Goal: Information Seeking & Learning: Learn about a topic

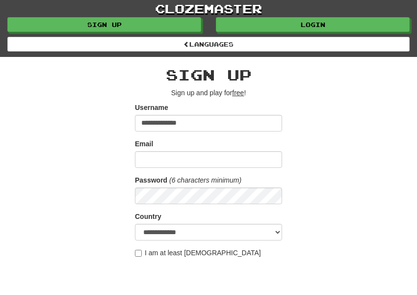
type input "**********"
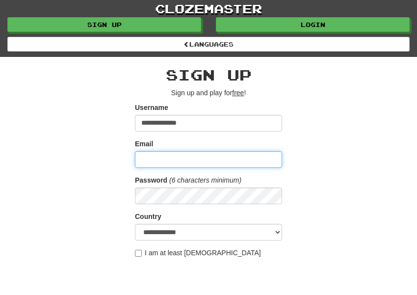
click at [152, 157] on input "Email" at bounding box center [208, 159] width 147 height 17
type input "**********"
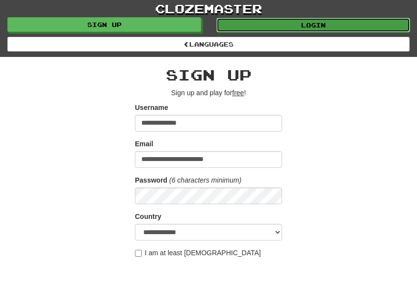
click at [326, 22] on link "Login" at bounding box center [313, 25] width 194 height 15
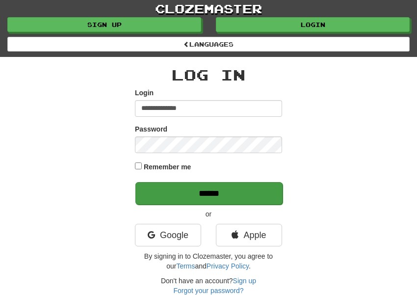
type input "**********"
click at [244, 191] on input "******" at bounding box center [208, 193] width 147 height 23
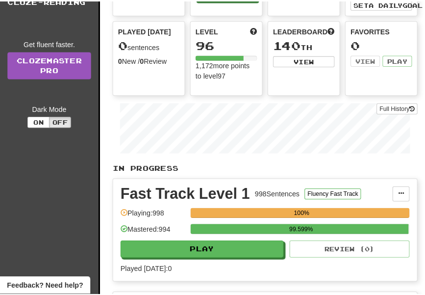
scroll to position [110, 0]
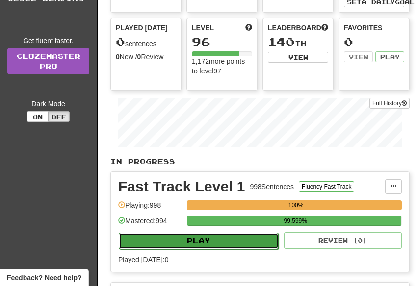
click at [225, 241] on button "Play" at bounding box center [199, 241] width 160 height 17
select select "**"
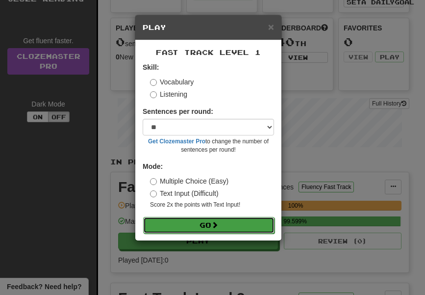
click at [226, 225] on button "Go" at bounding box center [208, 225] width 131 height 17
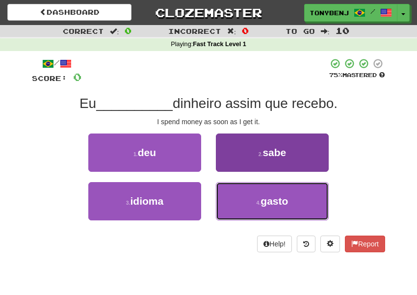
click at [241, 211] on button "4 . gasto" at bounding box center [272, 201] width 113 height 38
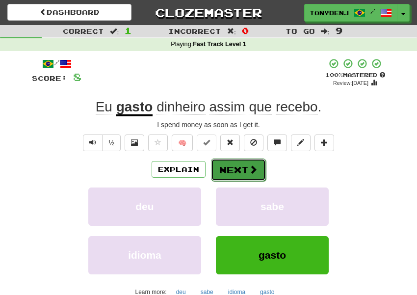
click at [237, 175] on button "Next" at bounding box center [238, 169] width 55 height 23
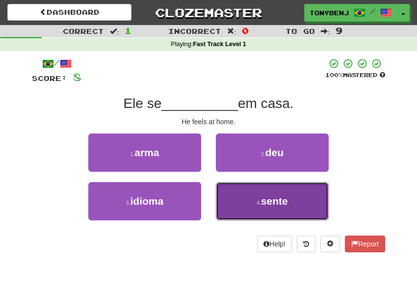
click at [232, 210] on button "4 . sente" at bounding box center [272, 201] width 113 height 38
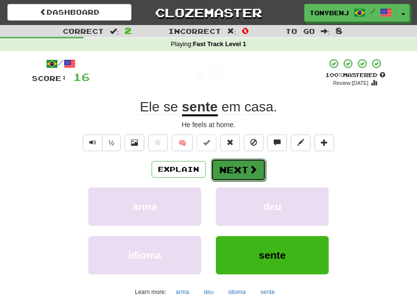
click at [240, 168] on button "Next" at bounding box center [238, 169] width 55 height 23
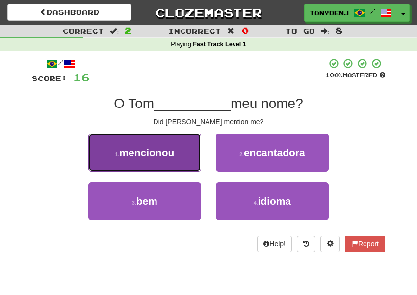
click at [161, 152] on span "mencionou" at bounding box center [146, 152] width 55 height 11
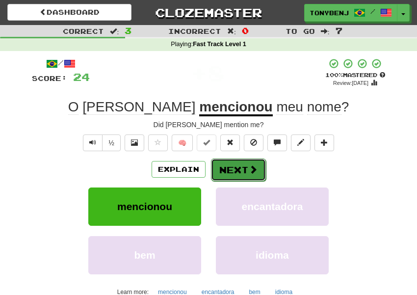
click at [242, 171] on button "Next" at bounding box center [238, 169] width 55 height 23
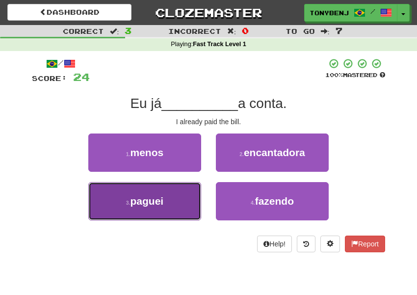
click at [179, 201] on button "3 . paguei" at bounding box center [144, 201] width 113 height 38
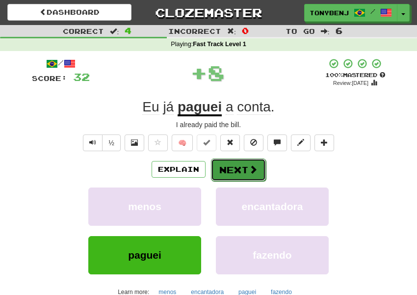
click at [256, 173] on span at bounding box center [253, 169] width 9 height 9
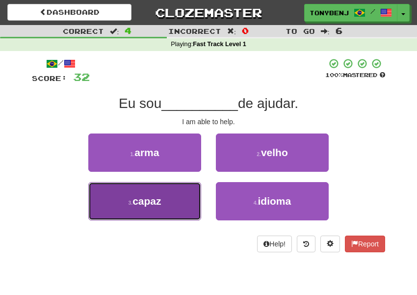
click at [184, 208] on button "3 . capaz" at bounding box center [144, 201] width 113 height 38
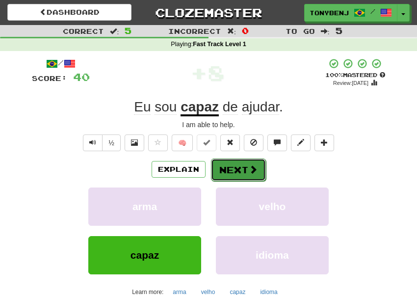
click at [243, 170] on button "Next" at bounding box center [238, 169] width 55 height 23
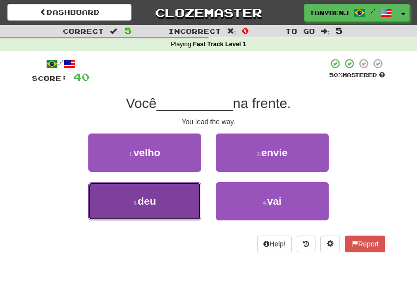
click at [171, 194] on button "3 . deu" at bounding box center [144, 201] width 113 height 38
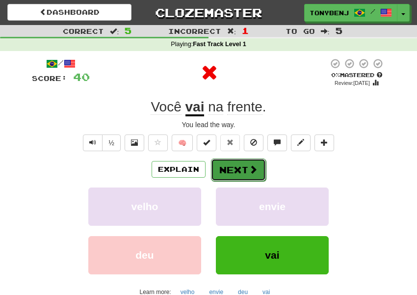
click at [260, 171] on button "Next" at bounding box center [238, 169] width 55 height 23
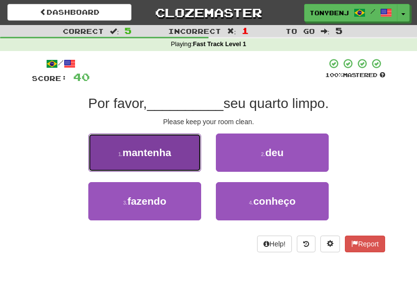
click at [173, 162] on button "1 . mantenha" at bounding box center [144, 152] width 113 height 38
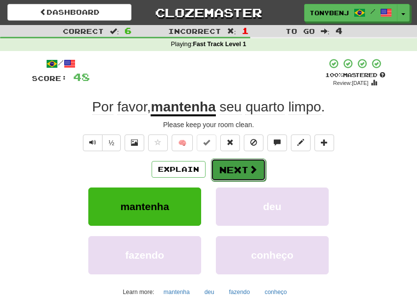
click at [256, 174] on span at bounding box center [253, 169] width 9 height 9
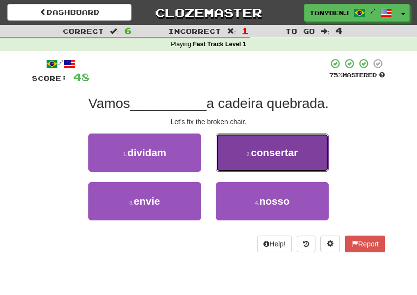
click at [256, 153] on span "consertar" at bounding box center [273, 152] width 47 height 11
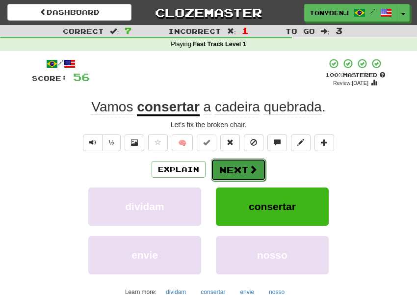
click at [251, 169] on span at bounding box center [253, 169] width 9 height 9
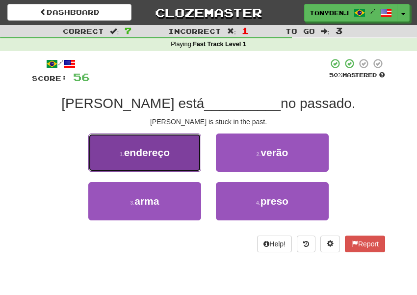
click at [185, 162] on button "1 . endereço" at bounding box center [144, 152] width 113 height 38
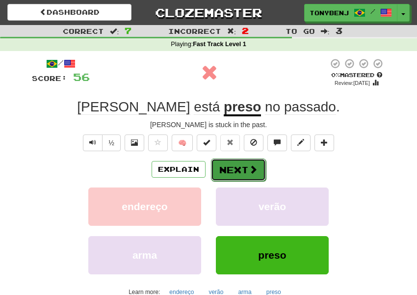
click at [251, 171] on span at bounding box center [253, 169] width 9 height 9
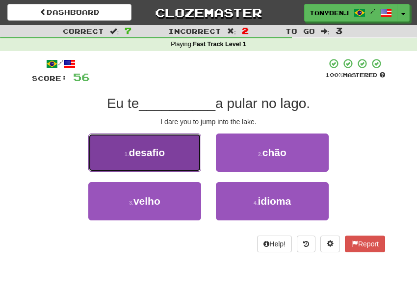
click at [187, 159] on button "1 . desafio" at bounding box center [144, 152] width 113 height 38
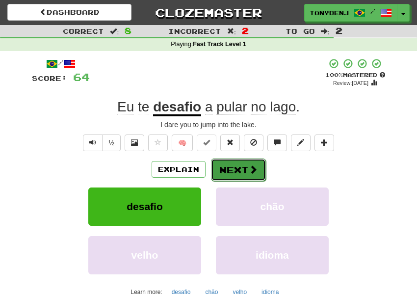
click at [253, 169] on span at bounding box center [253, 169] width 9 height 9
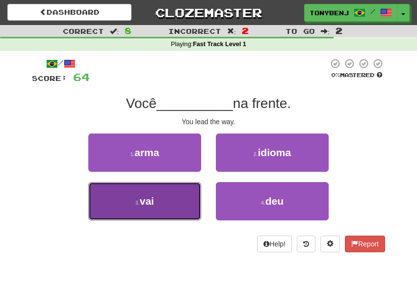
click at [175, 205] on button "3 . vai" at bounding box center [144, 201] width 113 height 38
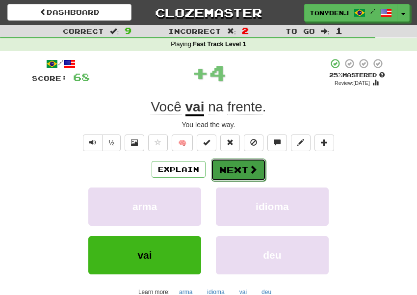
click at [262, 172] on button "Next" at bounding box center [238, 169] width 55 height 23
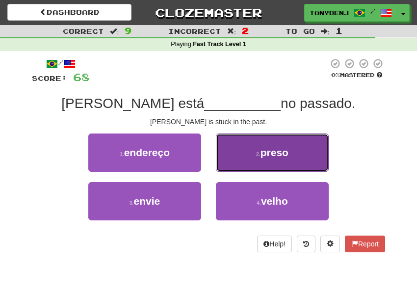
click at [259, 160] on button "2 . preso" at bounding box center [272, 152] width 113 height 38
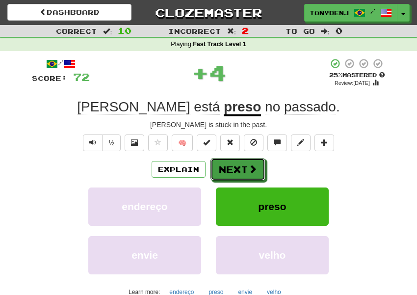
drag, startPoint x: 263, startPoint y: 168, endPoint x: 272, endPoint y: 168, distance: 9.3
click at [263, 168] on button "Next" at bounding box center [237, 169] width 55 height 23
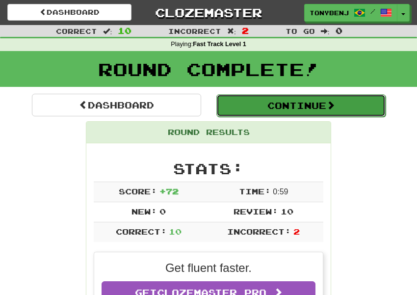
click at [275, 106] on button "Continue" at bounding box center [300, 105] width 169 height 23
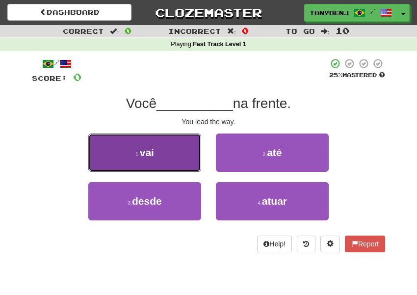
click at [180, 157] on button "1 . vai" at bounding box center [144, 152] width 113 height 38
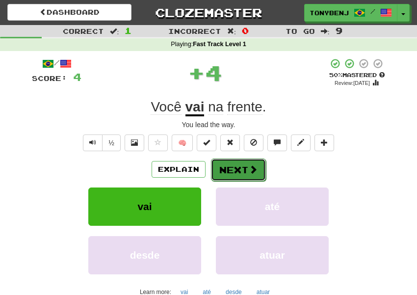
click at [255, 167] on span at bounding box center [253, 169] width 9 height 9
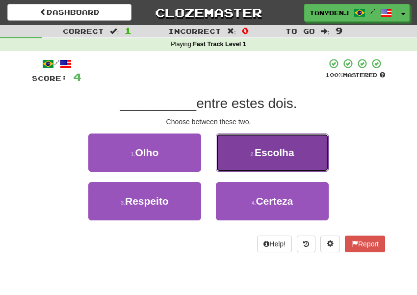
click at [255, 160] on button "2 . Escolha" at bounding box center [272, 152] width 113 height 38
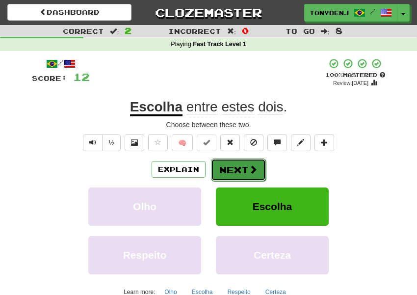
click at [255, 163] on button "Next" at bounding box center [238, 169] width 55 height 23
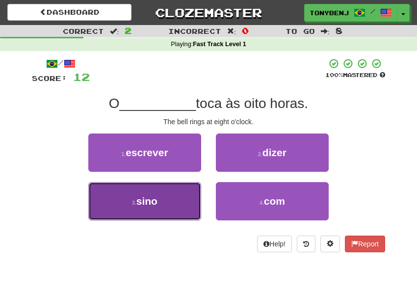
click at [182, 195] on button "3 . sino" at bounding box center [144, 201] width 113 height 38
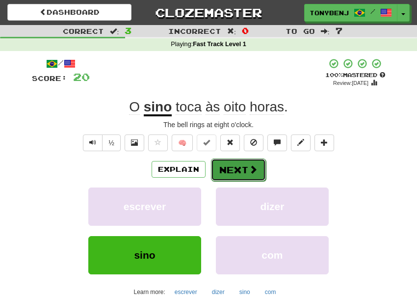
click at [262, 174] on button "Next" at bounding box center [238, 169] width 55 height 23
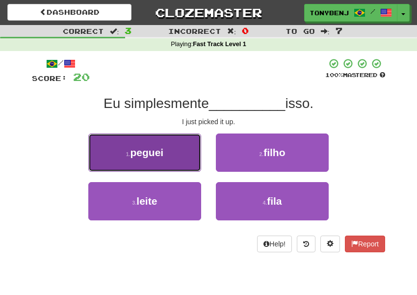
click at [187, 154] on button "1 . peguei" at bounding box center [144, 152] width 113 height 38
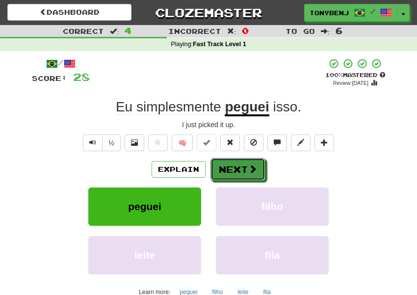
click at [258, 165] on button "Next" at bounding box center [237, 169] width 55 height 23
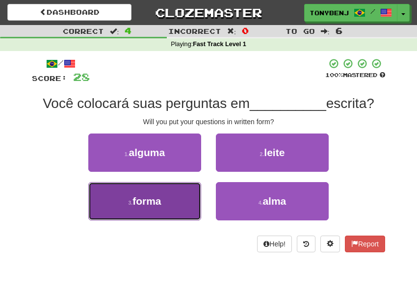
click at [167, 206] on button "3 . forma" at bounding box center [144, 201] width 113 height 38
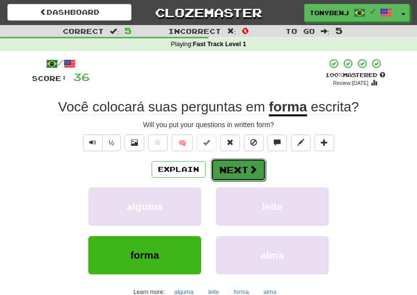
click at [251, 168] on span at bounding box center [253, 169] width 9 height 9
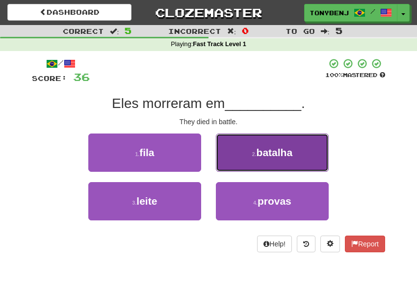
click at [325, 154] on button "2 . batalha" at bounding box center [272, 152] width 113 height 38
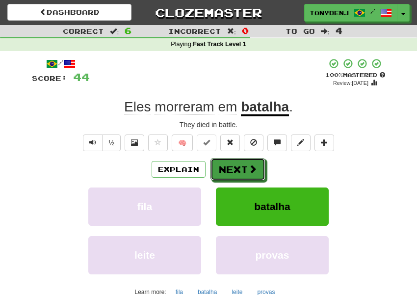
click at [253, 162] on button "Next" at bounding box center [237, 169] width 55 height 23
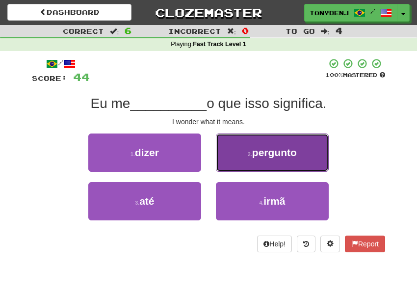
click at [290, 155] on span "pergunto" at bounding box center [274, 152] width 45 height 11
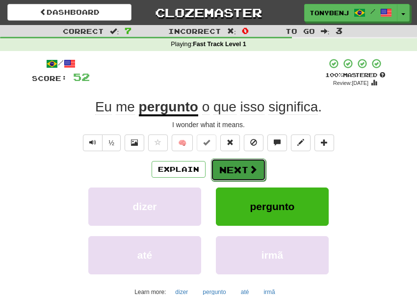
click at [254, 161] on button "Next" at bounding box center [238, 169] width 55 height 23
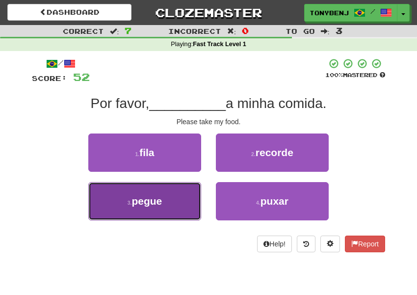
click at [180, 202] on button "3 . pegue" at bounding box center [144, 201] width 113 height 38
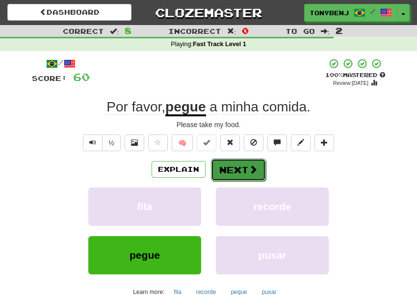
click at [245, 170] on button "Next" at bounding box center [238, 169] width 55 height 23
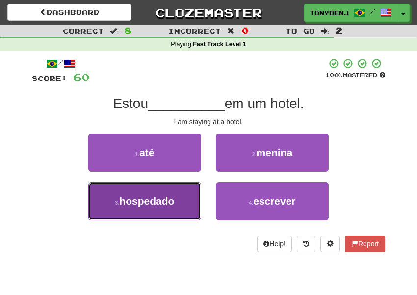
click at [180, 206] on button "3 . hospedado" at bounding box center [144, 201] width 113 height 38
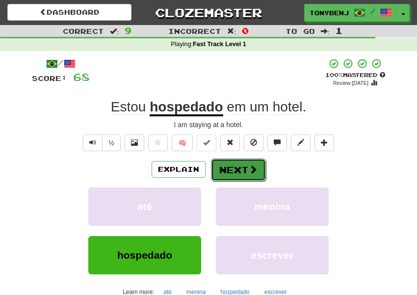
click at [247, 171] on button "Next" at bounding box center [238, 169] width 55 height 23
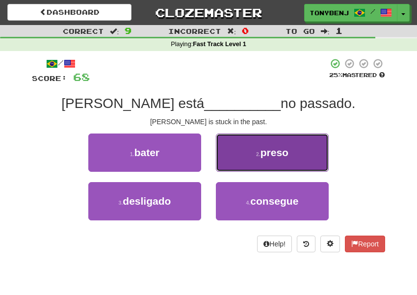
click at [316, 154] on button "2 . preso" at bounding box center [272, 152] width 113 height 38
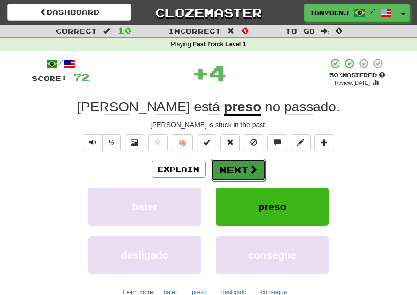
click at [259, 165] on button "Next" at bounding box center [238, 169] width 55 height 23
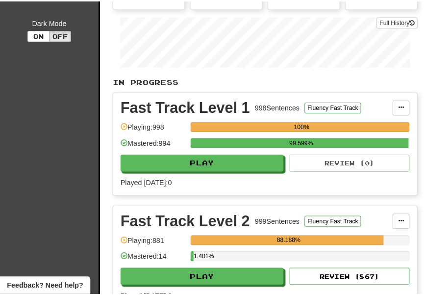
scroll to position [197, 0]
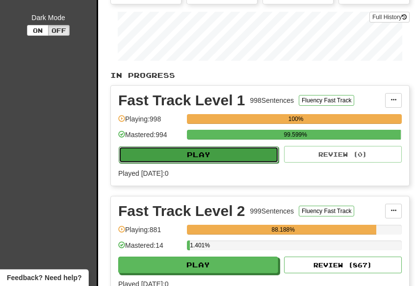
click at [225, 152] on button "Play" at bounding box center [199, 155] width 160 height 17
select select "**"
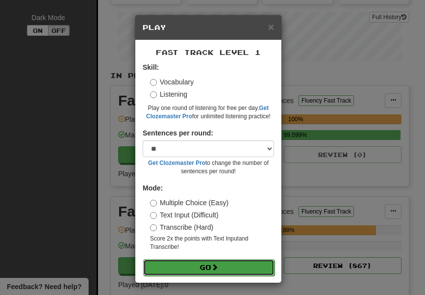
click at [228, 265] on button "Go" at bounding box center [208, 267] width 131 height 17
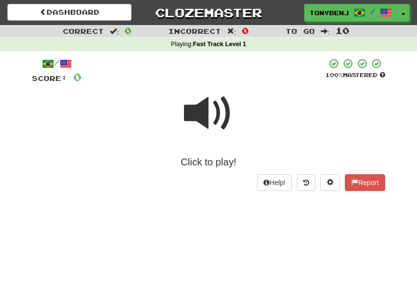
click at [200, 117] on span at bounding box center [208, 113] width 49 height 49
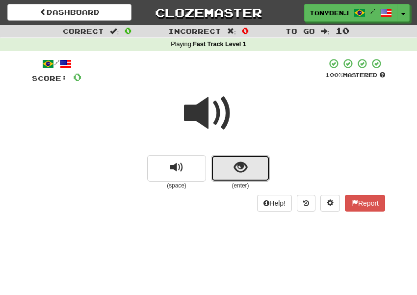
click at [252, 167] on button "show sentence" at bounding box center [240, 168] width 59 height 26
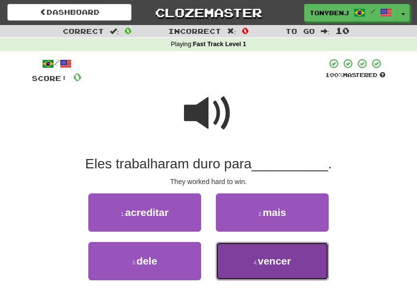
click at [298, 264] on button "4 . vencer" at bounding box center [272, 261] width 113 height 38
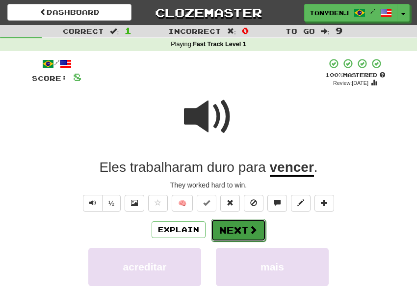
click at [219, 227] on button "Next" at bounding box center [238, 230] width 55 height 23
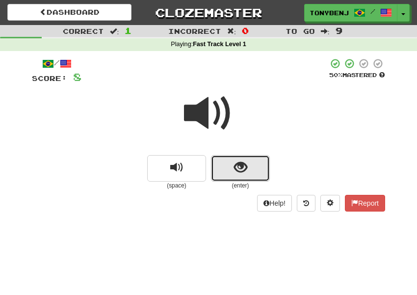
click at [235, 173] on span "show sentence" at bounding box center [240, 167] width 13 height 13
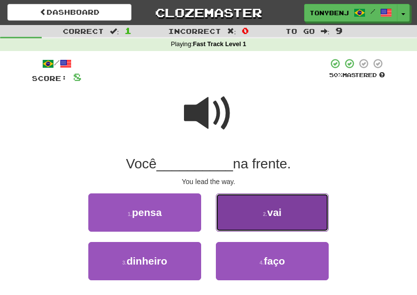
click at [277, 220] on button "2 . vai" at bounding box center [272, 212] width 113 height 38
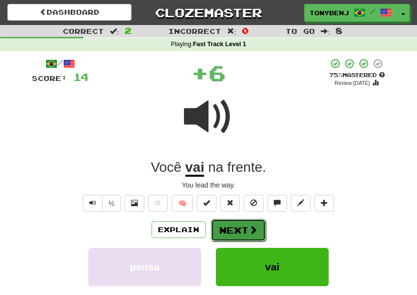
click at [241, 232] on button "Next" at bounding box center [238, 230] width 55 height 23
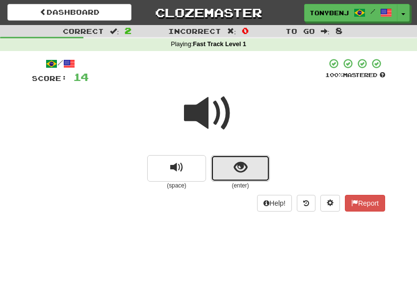
click at [224, 173] on button "show sentence" at bounding box center [240, 168] width 59 height 26
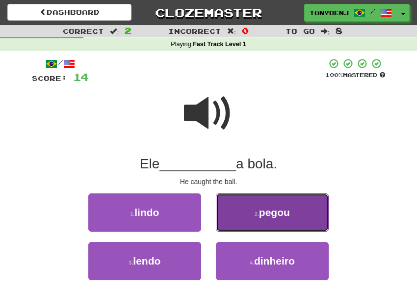
click at [241, 210] on button "2 . [GEOGRAPHIC_DATA]" at bounding box center [272, 212] width 113 height 38
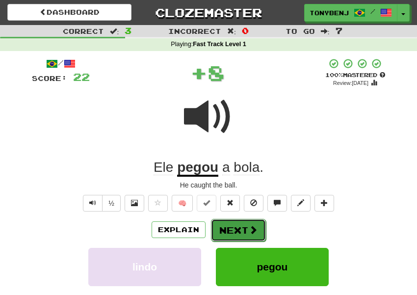
click at [250, 232] on span at bounding box center [253, 229] width 9 height 9
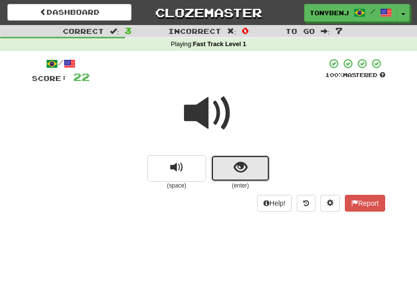
click at [226, 174] on button "show sentence" at bounding box center [240, 168] width 59 height 26
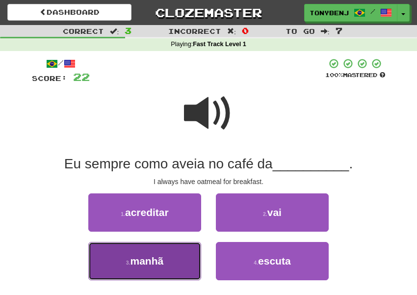
click at [180, 253] on button "3 . manhã" at bounding box center [144, 261] width 113 height 38
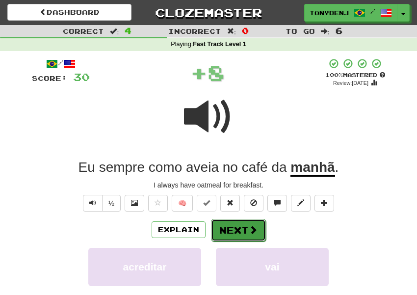
click at [242, 232] on button "Next" at bounding box center [238, 230] width 55 height 23
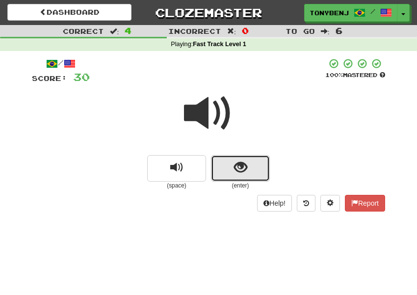
click at [221, 166] on button "show sentence" at bounding box center [240, 168] width 59 height 26
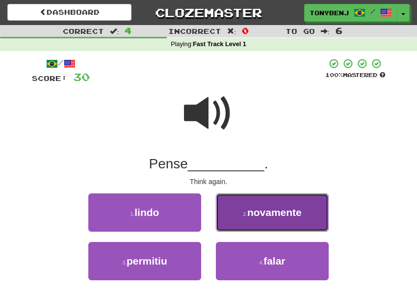
click at [246, 202] on button "2 . novamente" at bounding box center [272, 212] width 113 height 38
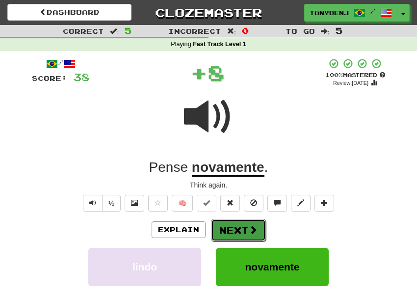
click at [241, 231] on button "Next" at bounding box center [238, 230] width 55 height 23
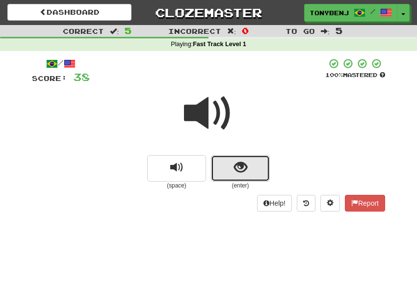
click at [225, 168] on button "show sentence" at bounding box center [240, 168] width 59 height 26
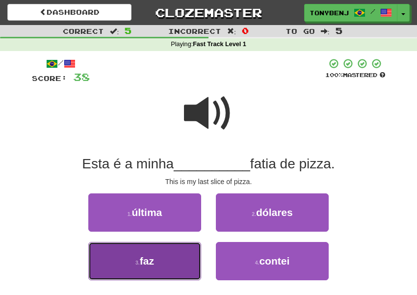
click at [175, 250] on button "3 . faz" at bounding box center [144, 261] width 113 height 38
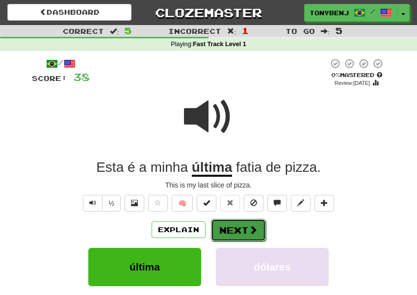
click at [241, 230] on button "Next" at bounding box center [238, 230] width 55 height 23
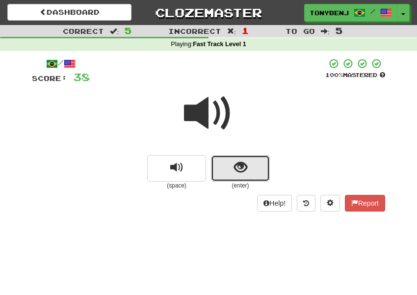
click at [221, 172] on button "show sentence" at bounding box center [240, 168] width 59 height 26
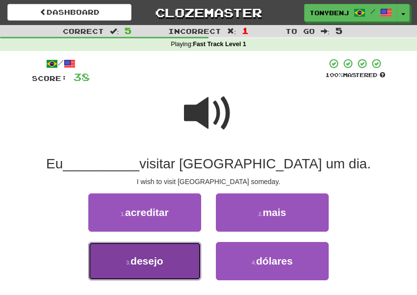
click at [196, 271] on button "3 . desejo" at bounding box center [144, 261] width 113 height 38
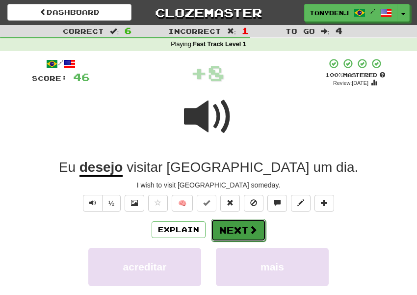
click at [240, 233] on button "Next" at bounding box center [238, 230] width 55 height 23
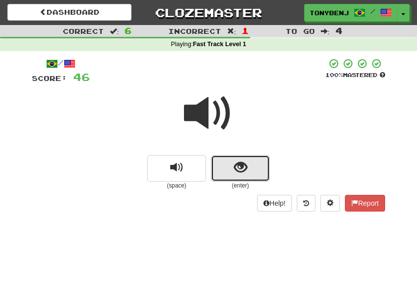
click at [232, 178] on button "show sentence" at bounding box center [240, 168] width 59 height 26
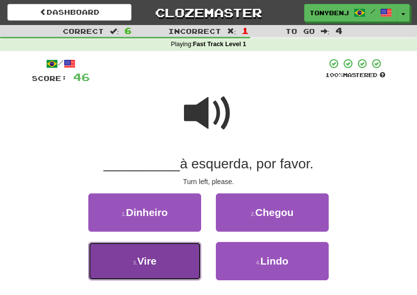
click at [162, 263] on button "3 . Vire" at bounding box center [144, 261] width 113 height 38
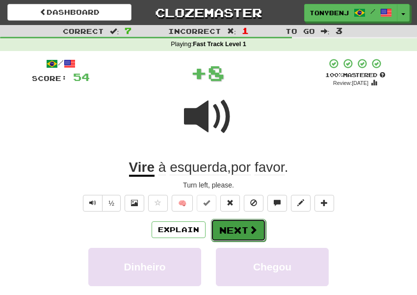
click at [234, 232] on button "Next" at bounding box center [238, 230] width 55 height 23
